Goal: Navigation & Orientation: Find specific page/section

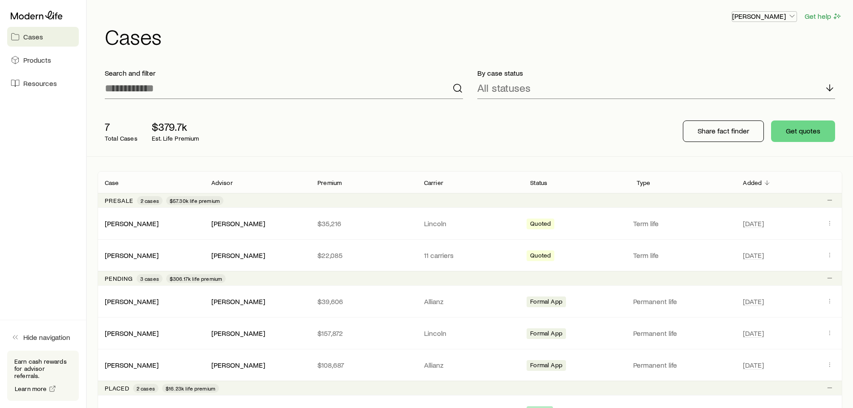
click at [789, 12] on icon "button" at bounding box center [792, 16] width 9 height 9
click at [33, 13] on icon at bounding box center [37, 15] width 52 height 9
click at [779, 20] on p "[PERSON_NAME]" at bounding box center [764, 16] width 64 height 9
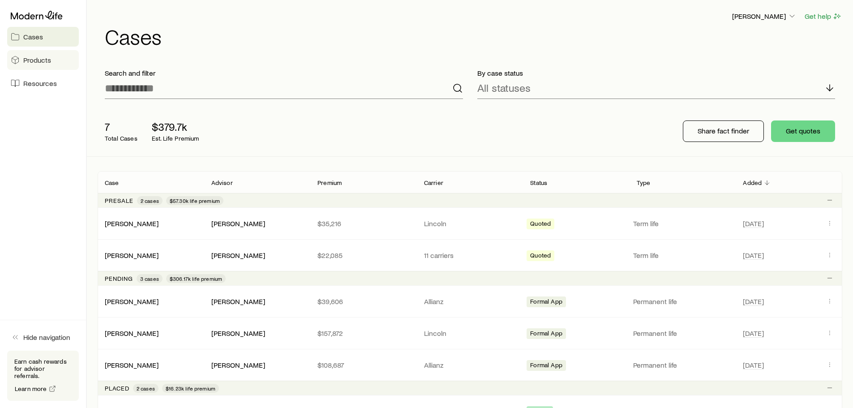
click at [42, 60] on span "Products" at bounding box center [37, 60] width 28 height 9
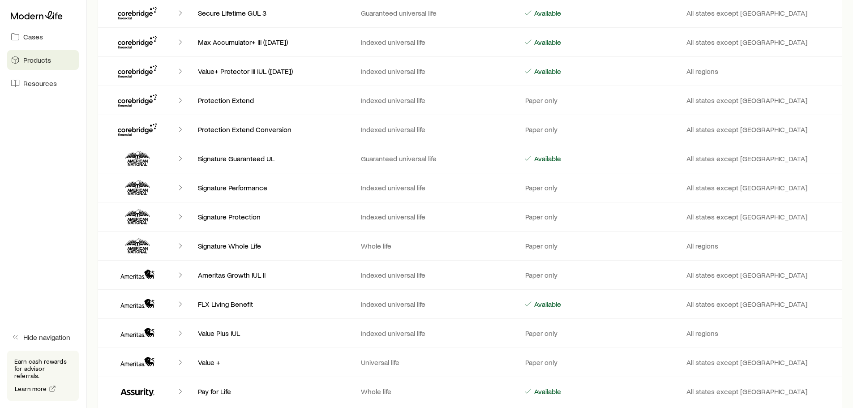
scroll to position [269, 0]
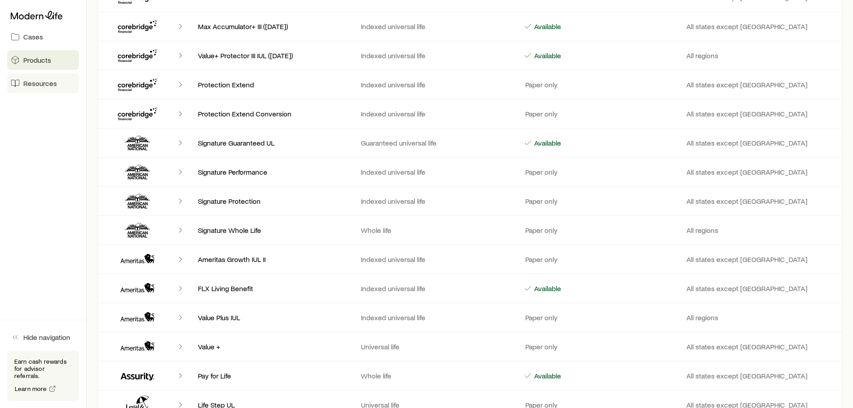
click at [45, 79] on span "Resources" at bounding box center [40, 83] width 34 height 9
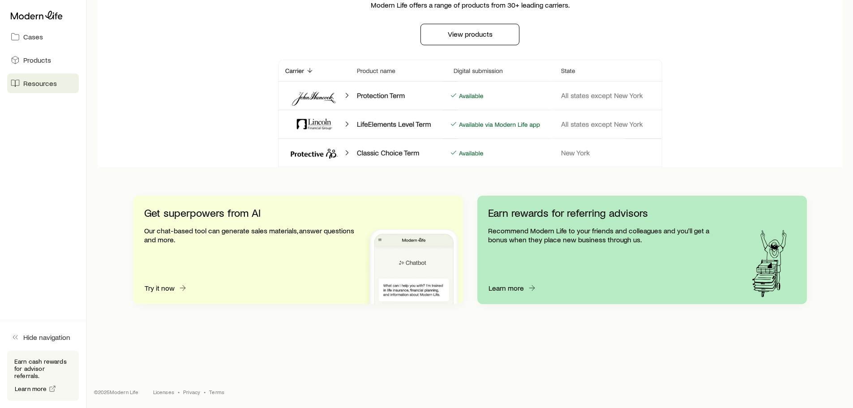
scroll to position [808, 0]
click at [36, 342] on span "Hide navigation" at bounding box center [46, 337] width 47 height 9
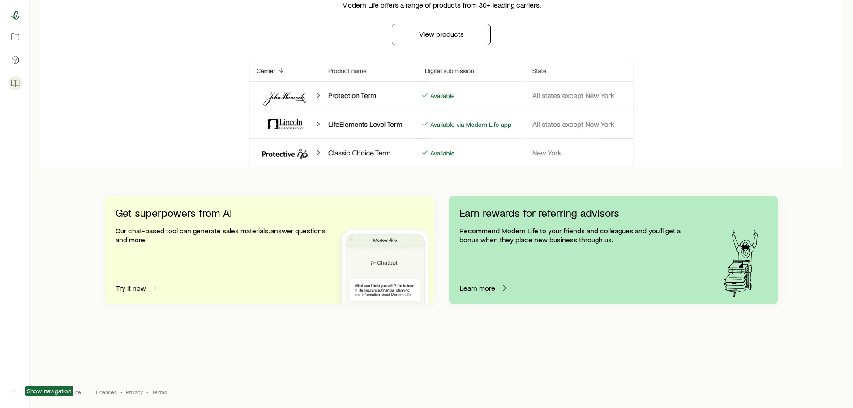
click at [16, 19] on icon at bounding box center [15, 15] width 9 height 9
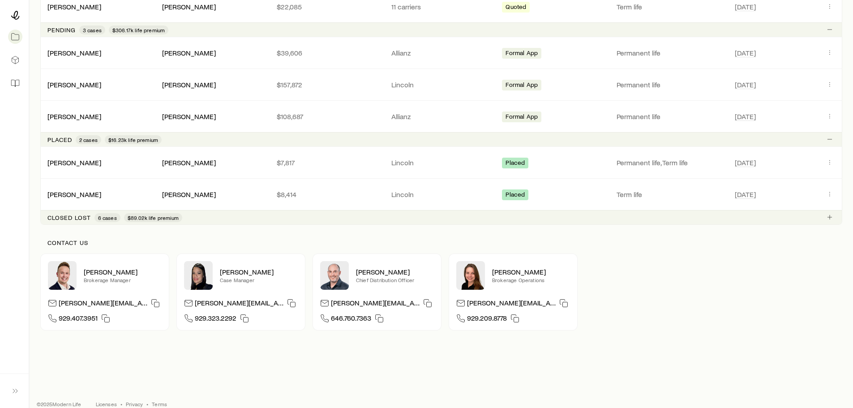
scroll to position [261, 0]
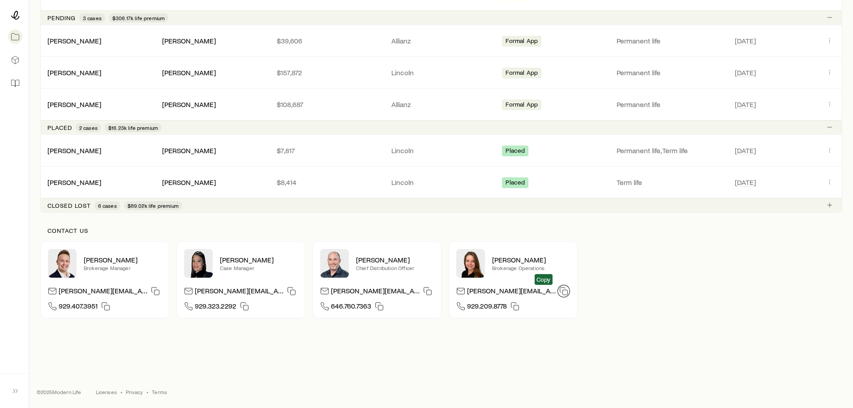
click at [559, 290] on icon "button" at bounding box center [563, 291] width 9 height 9
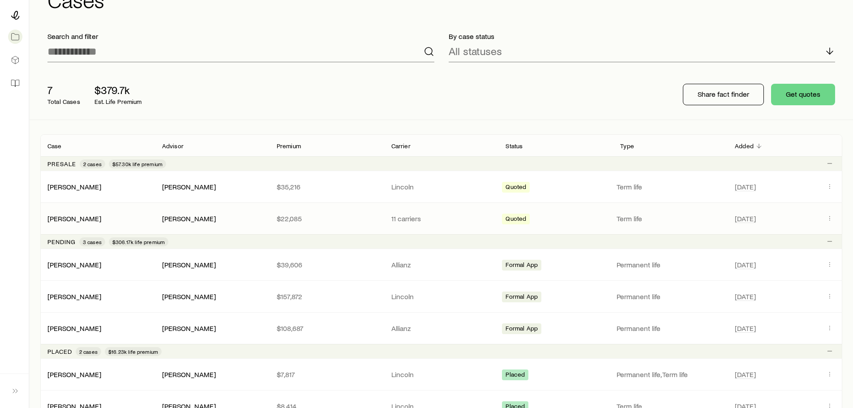
scroll to position [82, 0]
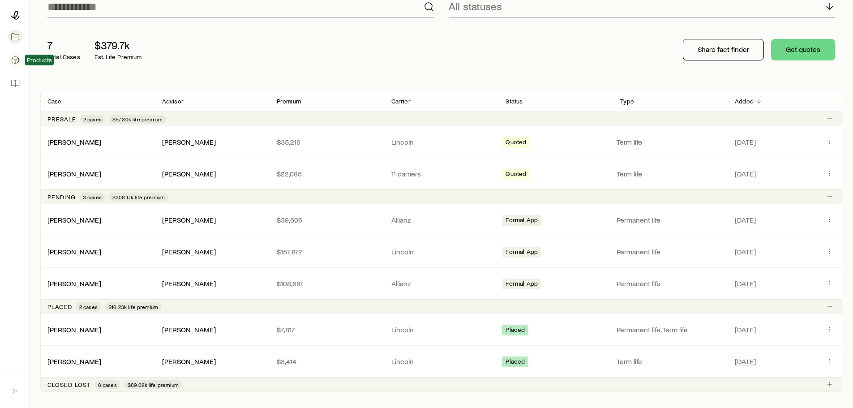
click at [11, 60] on icon at bounding box center [15, 60] width 9 height 9
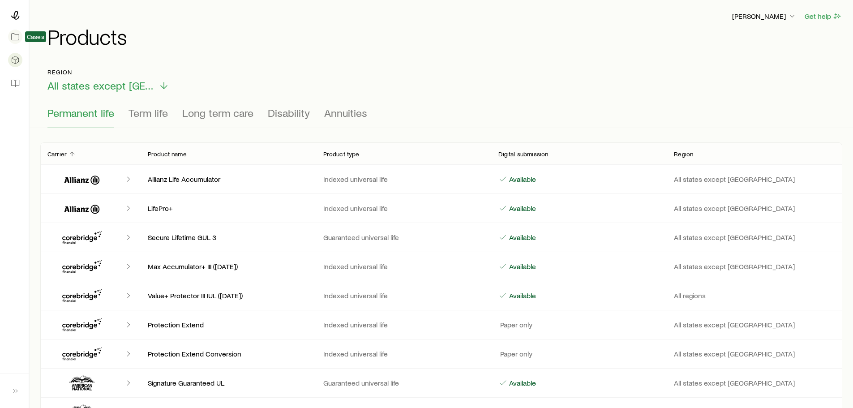
click at [17, 34] on icon at bounding box center [16, 37] width 8 height 7
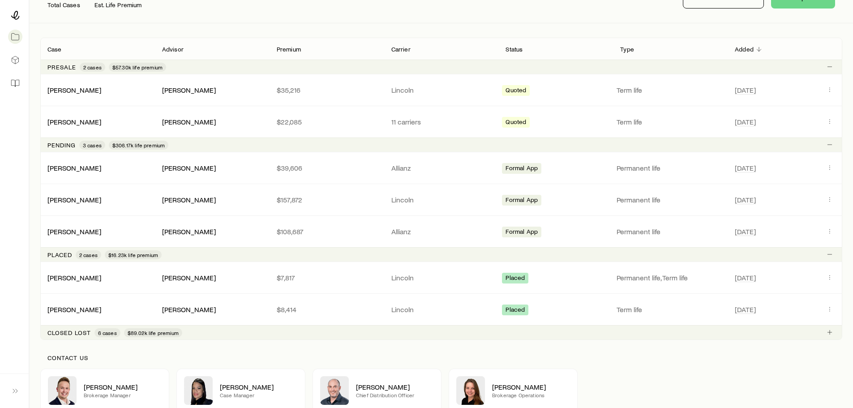
scroll to position [134, 0]
click at [62, 228] on link "[PERSON_NAME]" at bounding box center [75, 230] width 54 height 9
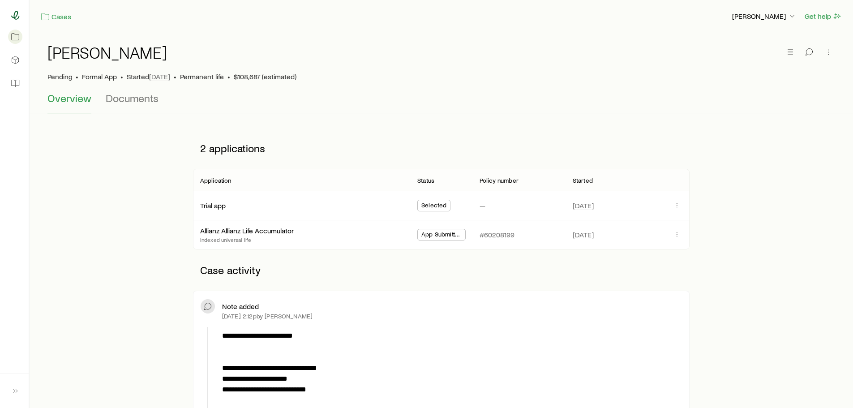
click at [17, 17] on icon at bounding box center [15, 15] width 9 height 9
